Goal: Task Accomplishment & Management: Manage account settings

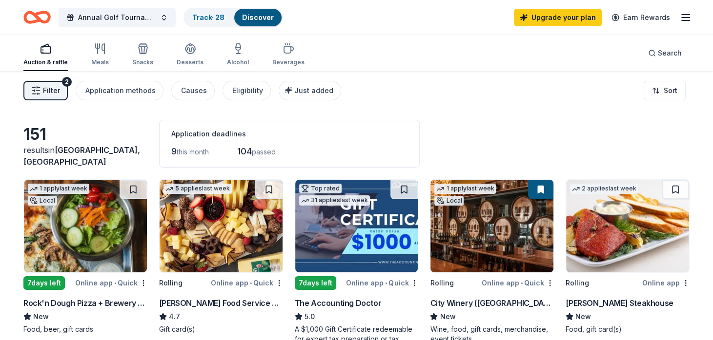
click at [180, 154] on span "this month" at bounding box center [193, 152] width 32 height 8
click at [247, 21] on link "Discover" at bounding box center [258, 17] width 32 height 8
click at [209, 17] on link "Track · 28" at bounding box center [208, 17] width 32 height 8
click at [216, 21] on div "Track · 28" at bounding box center [208, 18] width 48 height 18
click at [205, 13] on link "Track · 28" at bounding box center [208, 17] width 32 height 8
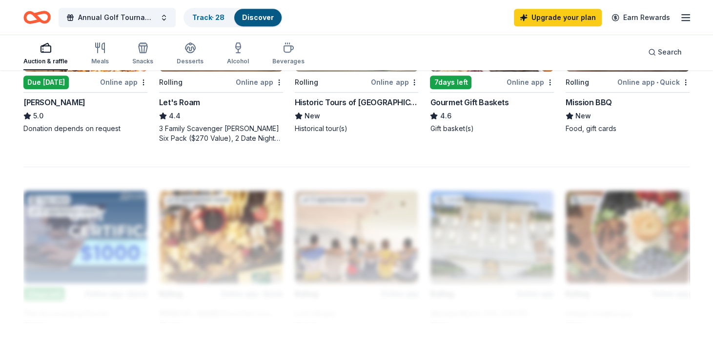
scroll to position [766, 0]
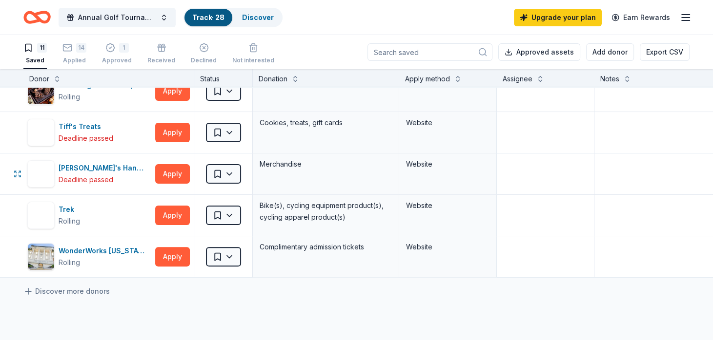
scroll to position [269, 0]
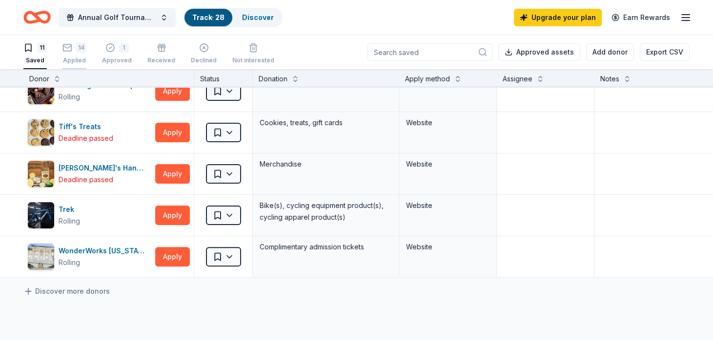
click at [75, 56] on div "14 Applied" at bounding box center [74, 53] width 24 height 21
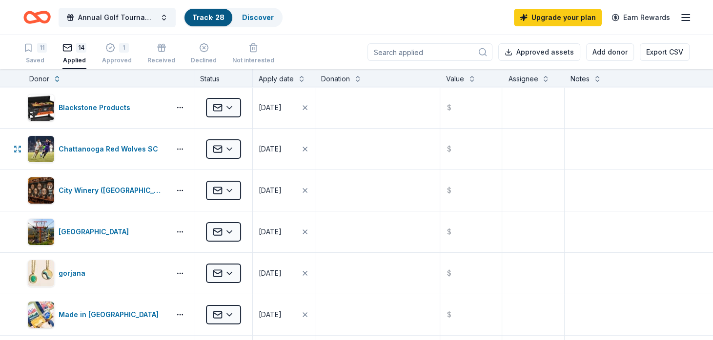
scroll to position [1, 0]
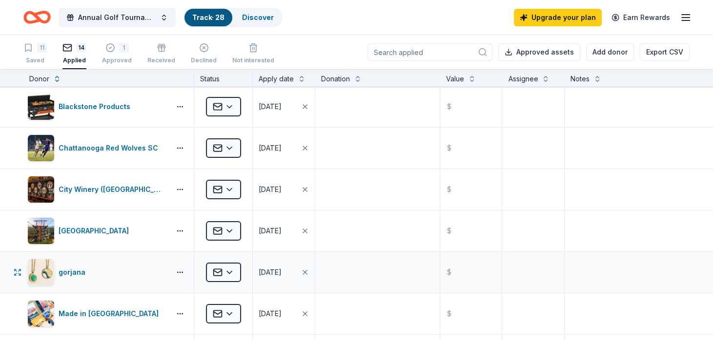
click at [139, 285] on div "gorjana" at bounding box center [108, 272] width 170 height 41
click at [180, 273] on button "button" at bounding box center [180, 273] width 20 height 8
click at [148, 266] on div "gorjana" at bounding box center [96, 272] width 139 height 27
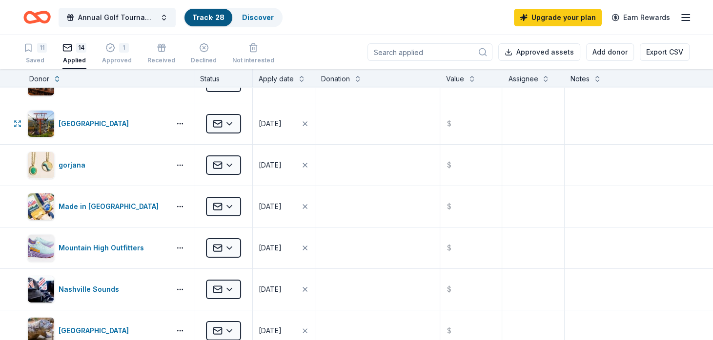
scroll to position [107, 0]
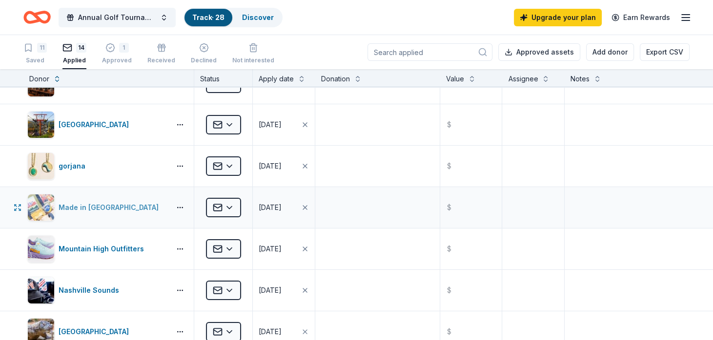
click at [94, 203] on div "Made in [GEOGRAPHIC_DATA]" at bounding box center [111, 208] width 104 height 12
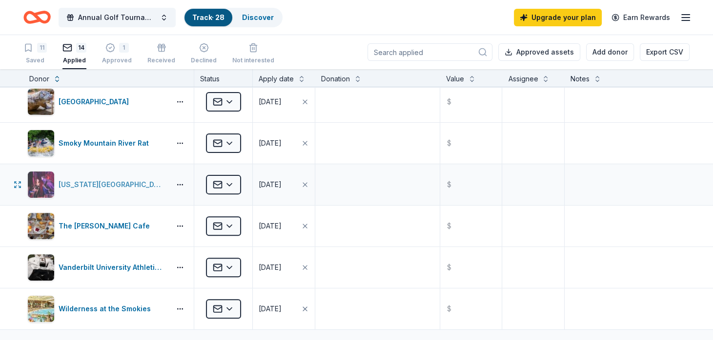
scroll to position [337, 0]
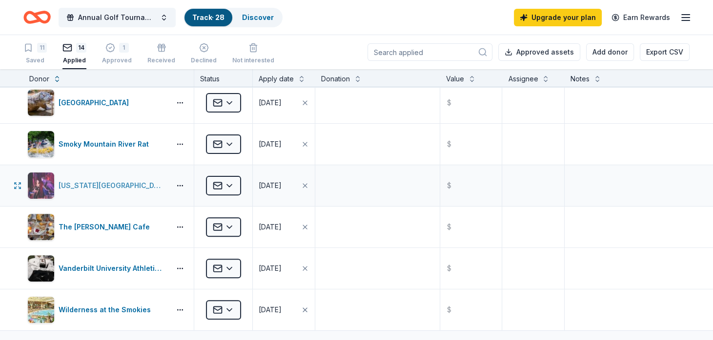
click at [93, 186] on div "Tennessee Performing Arts Center" at bounding box center [113, 186] width 108 height 12
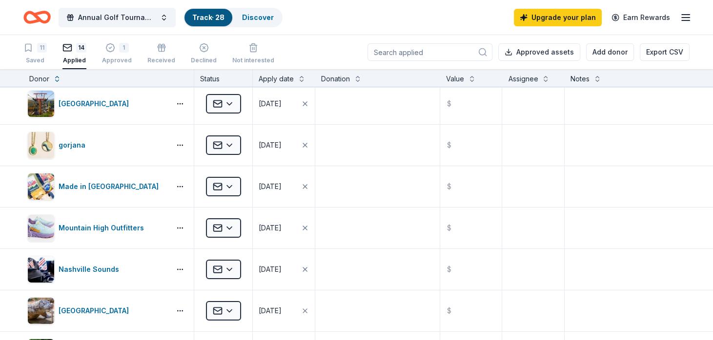
scroll to position [99, 0]
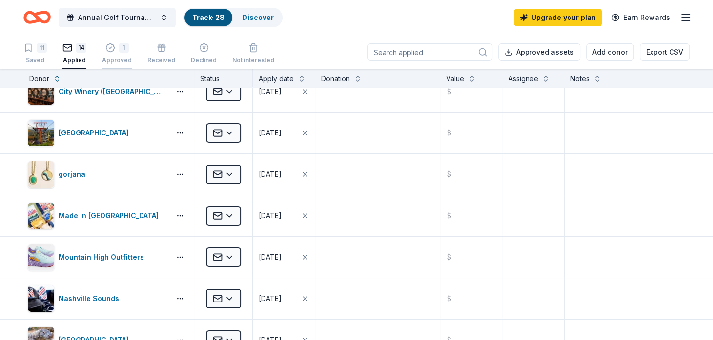
click at [116, 52] on div "1 Approved" at bounding box center [117, 53] width 30 height 21
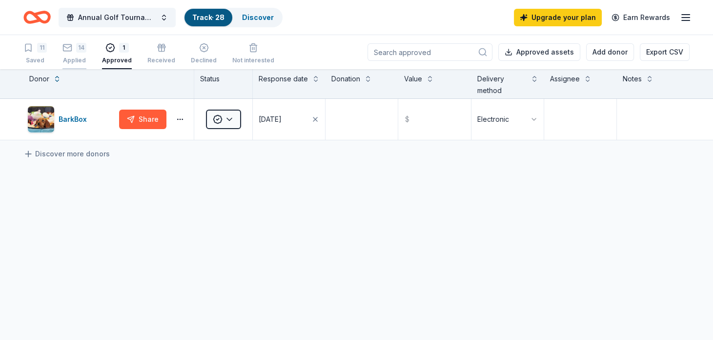
click at [79, 51] on div "14" at bounding box center [81, 48] width 10 height 10
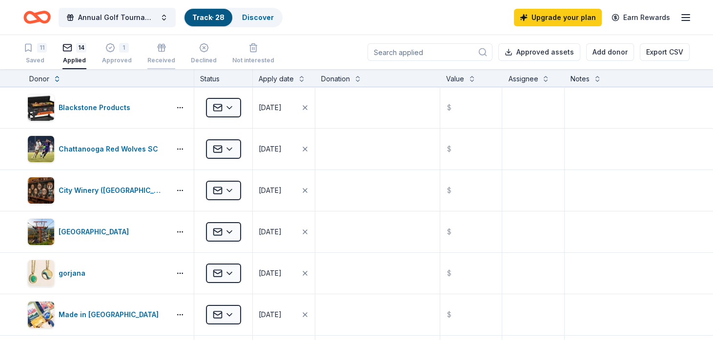
click at [163, 42] on button "Received" at bounding box center [161, 54] width 28 height 30
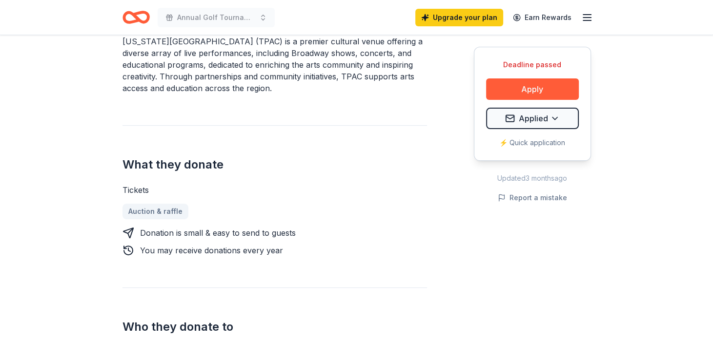
scroll to position [315, 0]
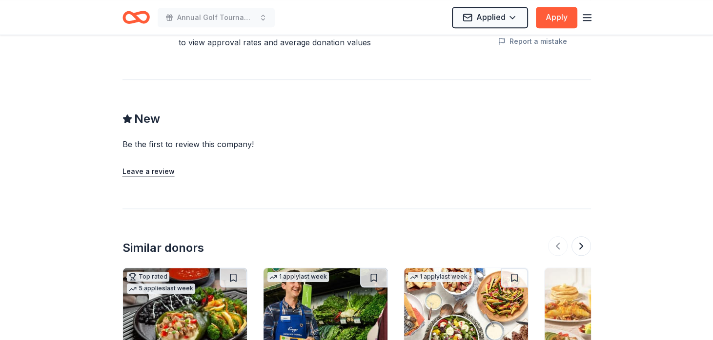
scroll to position [744, 0]
